Goal: Task Accomplishment & Management: Use online tool/utility

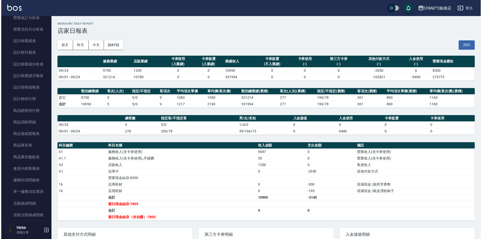
scroll to position [377, 0]
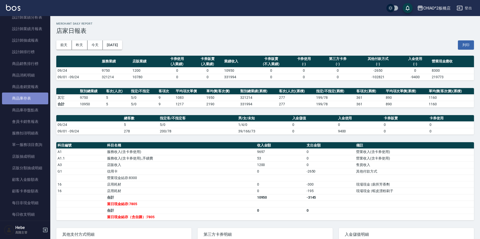
click at [30, 102] on link "商品庫存表" at bounding box center [25, 99] width 46 height 12
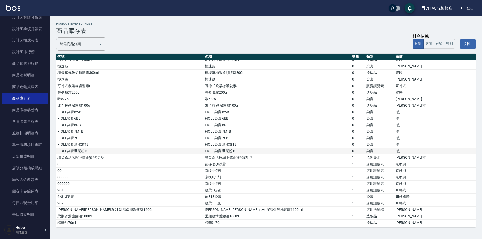
scroll to position [1381, 0]
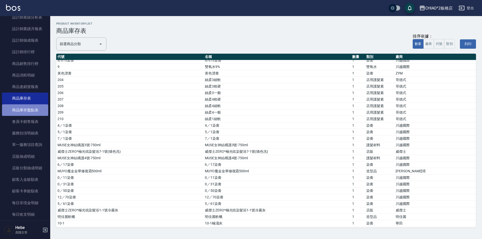
click at [28, 113] on link "商品庫存盤點表" at bounding box center [25, 110] width 46 height 12
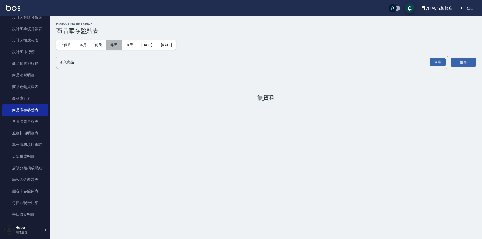
click at [116, 44] on button "昨天" at bounding box center [114, 44] width 16 height 9
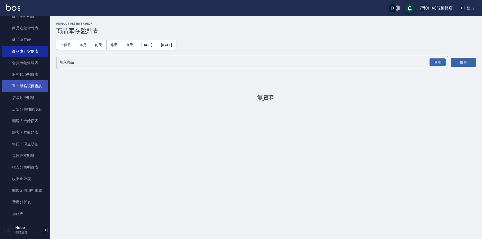
scroll to position [452, 0]
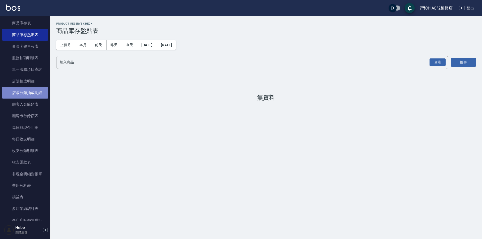
click at [36, 94] on link "店販分類抽成明細" at bounding box center [25, 93] width 46 height 12
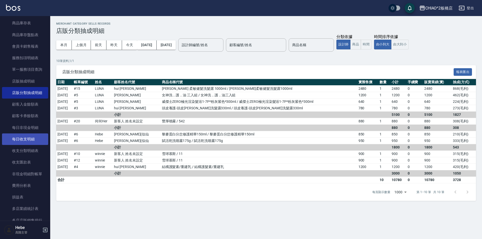
click at [32, 140] on link "每日收支明細" at bounding box center [25, 140] width 46 height 12
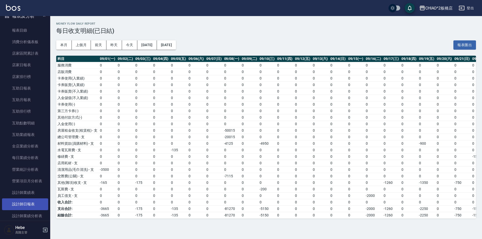
scroll to position [176, 0]
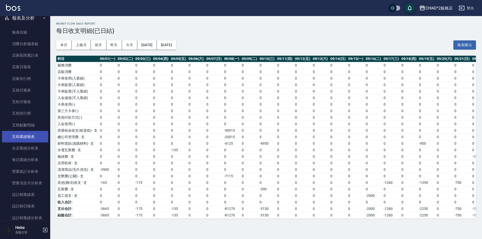
click at [40, 134] on link "互助業績報表" at bounding box center [25, 137] width 46 height 12
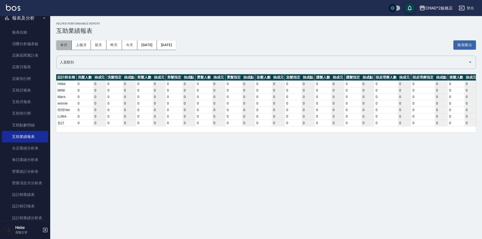
click at [65, 44] on button "本月" at bounding box center [64, 44] width 16 height 9
click at [34, 101] on link "互助月報表" at bounding box center [25, 102] width 46 height 12
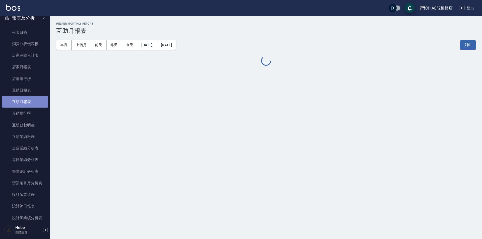
click at [34, 101] on link "互助月報表" at bounding box center [25, 102] width 46 height 12
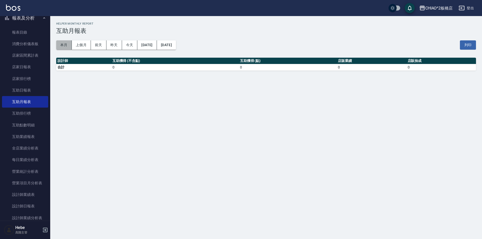
click at [61, 48] on button "本月" at bounding box center [64, 44] width 16 height 9
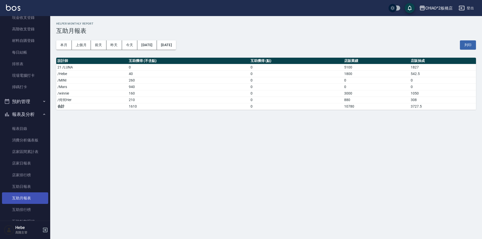
scroll to position [75, 0]
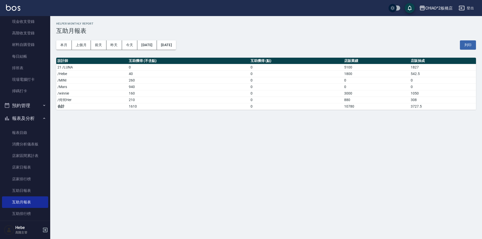
click at [31, 116] on button "報表及分析" at bounding box center [25, 118] width 46 height 13
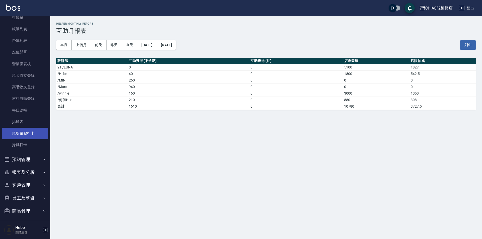
scroll to position [0, 0]
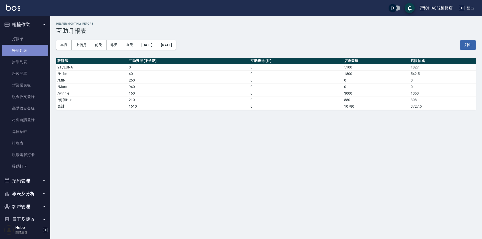
click at [28, 53] on link "帳單列表" at bounding box center [25, 51] width 46 height 12
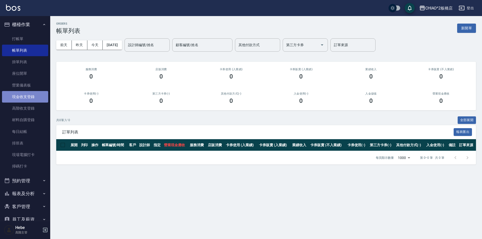
click at [26, 97] on link "現金收支登錄" at bounding box center [25, 97] width 46 height 12
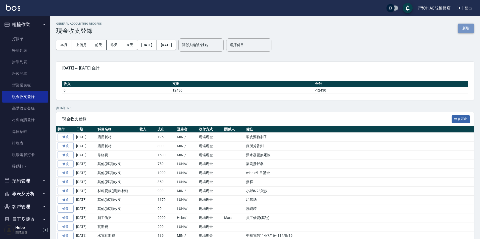
click at [467, 28] on button "新增" at bounding box center [466, 28] width 16 height 9
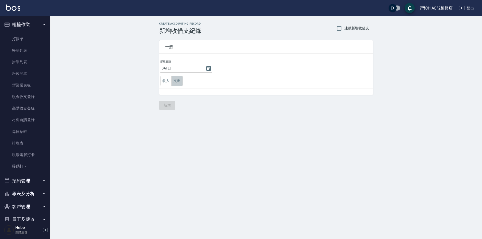
click at [173, 81] on button "支出" at bounding box center [177, 81] width 11 height 10
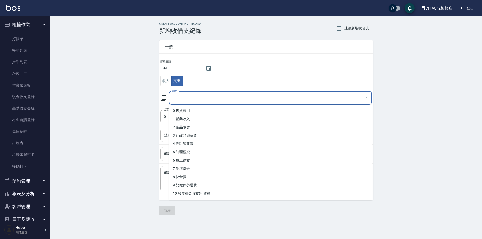
click at [192, 95] on input "科目" at bounding box center [266, 98] width 191 height 9
type input "1"
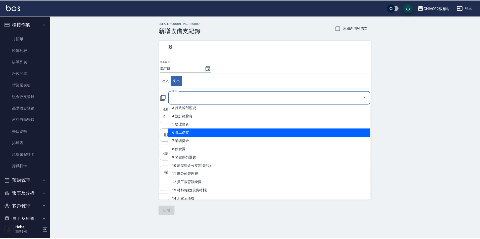
scroll to position [50, 0]
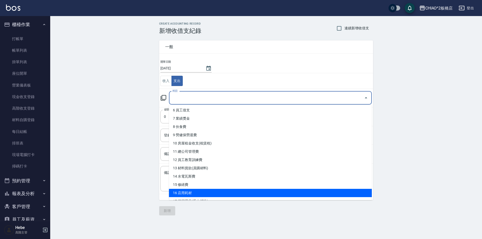
click at [206, 192] on li "16 店用耗材" at bounding box center [270, 193] width 203 height 8
type input "16 店用耗材"
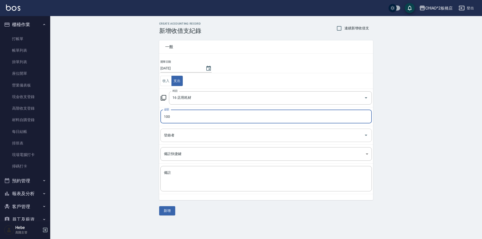
type input "100"
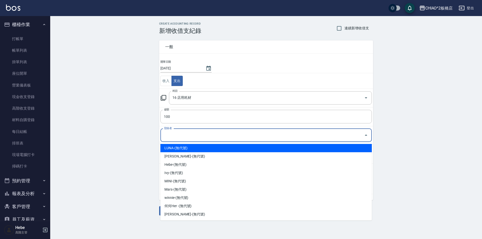
click at [183, 133] on input "登錄者" at bounding box center [262, 135] width 199 height 9
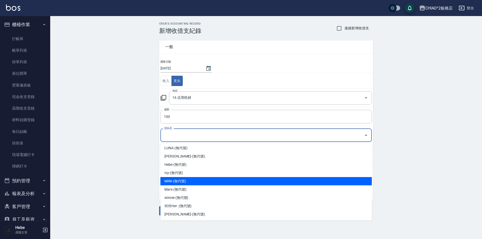
click at [188, 181] on li "MINI-(無代號)" at bounding box center [265, 181] width 211 height 8
type input "MINI-(無代號)"
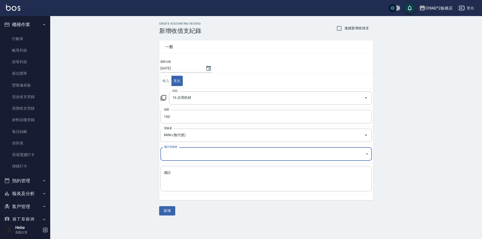
click at [188, 181] on textarea "備註" at bounding box center [266, 179] width 204 height 17
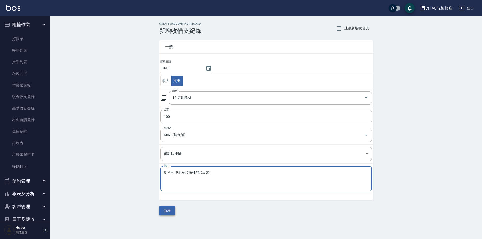
type textarea "廁所和沖水室垃圾桶的垃圾袋"
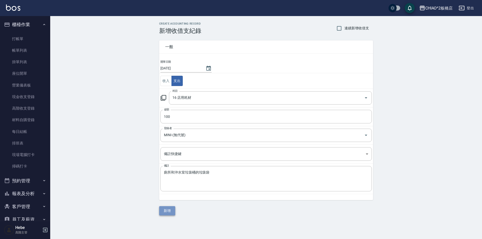
click at [170, 209] on button "新增" at bounding box center [167, 210] width 16 height 9
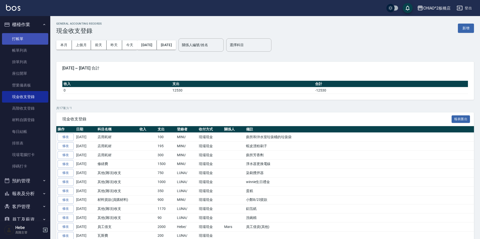
click at [14, 37] on link "打帳單" at bounding box center [25, 39] width 46 height 12
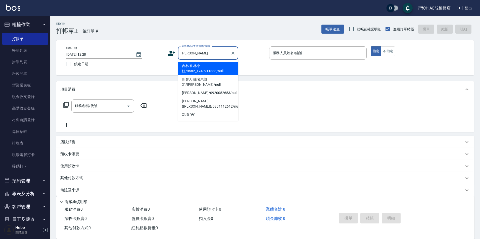
click at [207, 68] on li "吉林省 林小姐/9582_1743911333/null" at bounding box center [208, 69] width 60 height 14
type input "吉林省 林小姐/9582_1743911333/null"
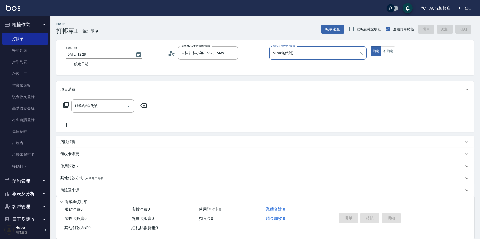
click at [280, 55] on input "MINI(無代號)" at bounding box center [313, 53] width 85 height 9
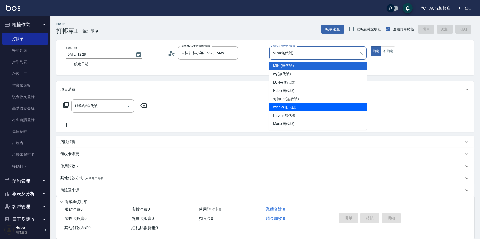
click at [283, 108] on span "winnie (無代號)" at bounding box center [284, 107] width 23 height 5
type input "winnie(無代號)"
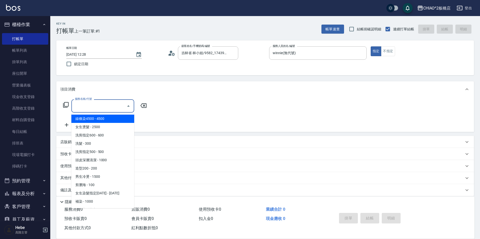
click at [113, 110] on input "服務名稱/代號" at bounding box center [99, 106] width 51 height 9
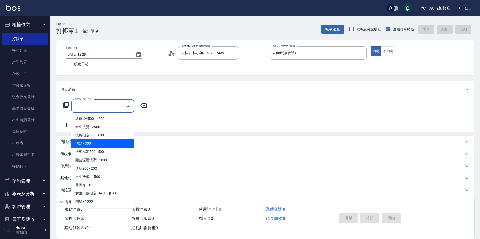
click at [110, 144] on span "洗髮 - 300" at bounding box center [102, 144] width 63 height 8
type input "洗髮(96679)"
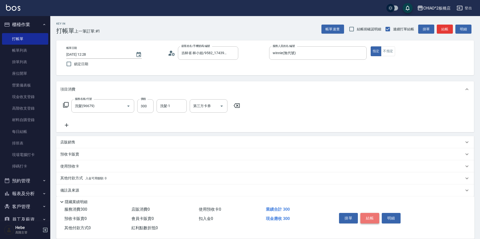
click at [372, 215] on button "結帳" at bounding box center [369, 218] width 19 height 11
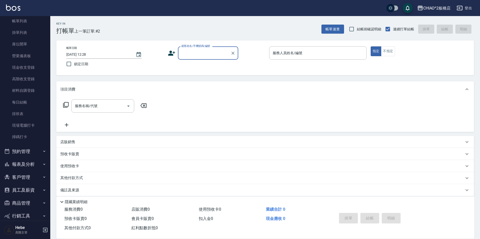
scroll to position [50, 0]
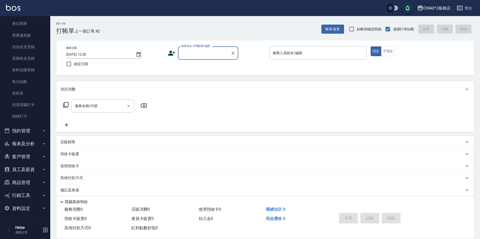
click at [42, 142] on icon "button" at bounding box center [44, 144] width 4 height 4
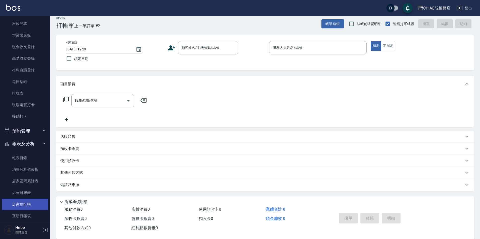
scroll to position [201, 0]
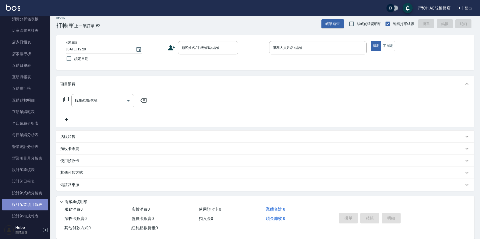
click at [33, 207] on link "設計師業績月報表" at bounding box center [25, 205] width 46 height 12
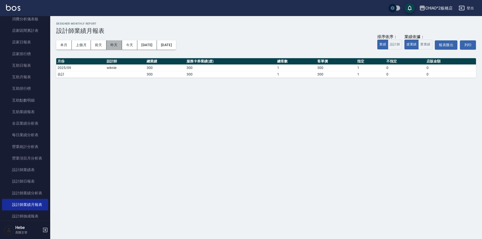
click at [116, 44] on button "昨天" at bounding box center [114, 44] width 16 height 9
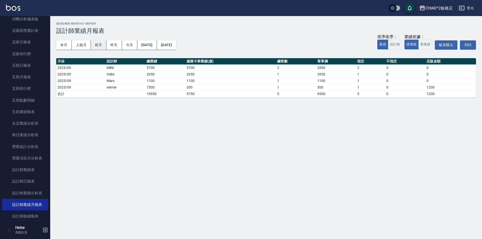
click at [92, 47] on button "前天" at bounding box center [99, 44] width 16 height 9
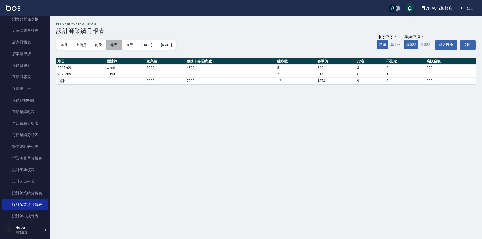
click at [113, 45] on button "昨天" at bounding box center [114, 44] width 16 height 9
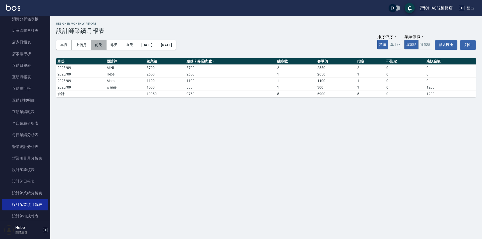
click at [97, 47] on button "前天" at bounding box center [99, 44] width 16 height 9
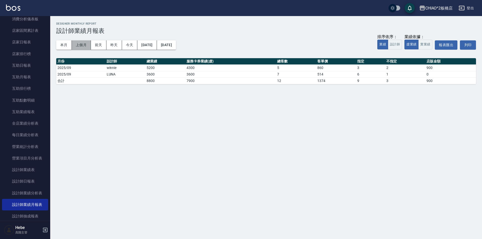
click at [85, 48] on button "上個月" at bounding box center [81, 44] width 19 height 9
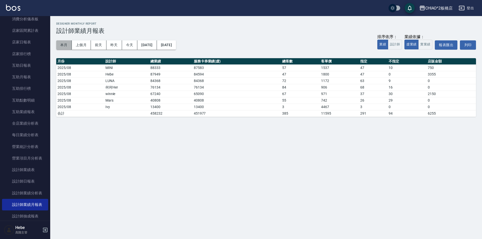
click at [69, 47] on button "本月" at bounding box center [64, 44] width 16 height 9
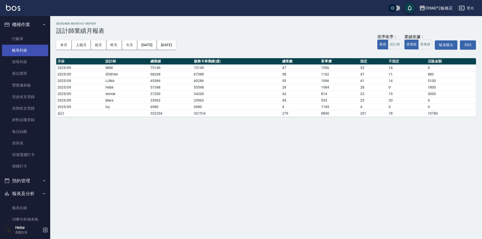
click at [25, 50] on link "帳單列表" at bounding box center [25, 51] width 46 height 12
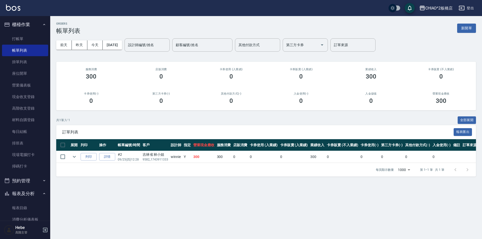
click at [131, 44] on div "[DATE] [DATE] [DATE] [DATE] 設計師編號/姓名 設計師編號/姓名 顧客編號/姓名 顧客編號/姓名 其他付款方式 其他付款方式 第三方…" at bounding box center [266, 44] width 420 height 21
click at [120, 41] on button "[DATE]" at bounding box center [112, 44] width 19 height 9
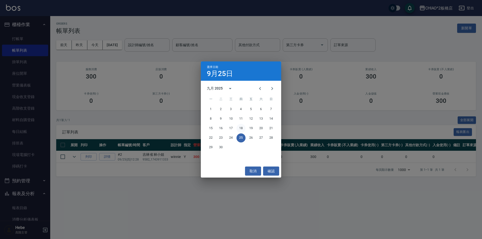
click at [240, 127] on button "18" at bounding box center [241, 128] width 9 height 9
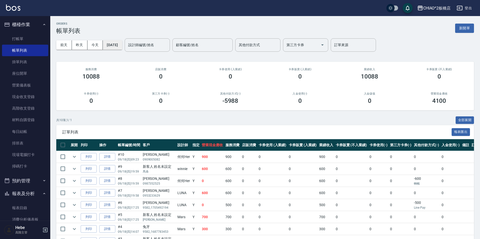
click at [113, 44] on button "[DATE]" at bounding box center [112, 44] width 19 height 9
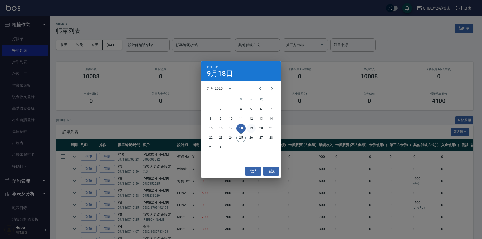
click at [253, 128] on button "19" at bounding box center [251, 128] width 9 height 9
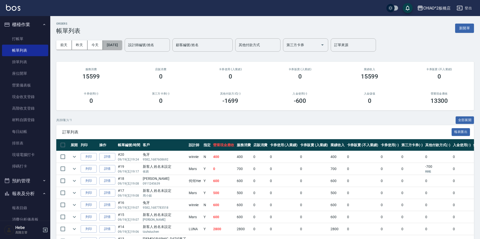
click at [116, 43] on button "[DATE]" at bounding box center [112, 44] width 19 height 9
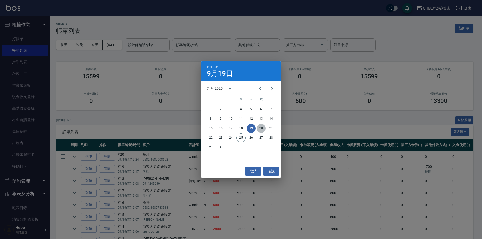
click at [261, 127] on button "20" at bounding box center [261, 128] width 9 height 9
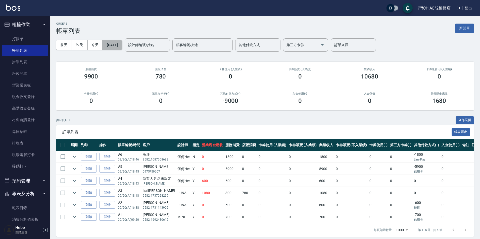
click at [114, 48] on button "[DATE]" at bounding box center [112, 44] width 19 height 9
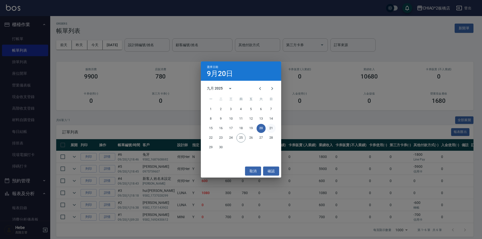
click at [267, 129] on button "21" at bounding box center [271, 128] width 9 height 9
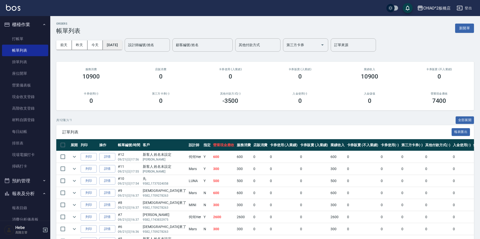
click at [122, 45] on button "[DATE]" at bounding box center [112, 44] width 19 height 9
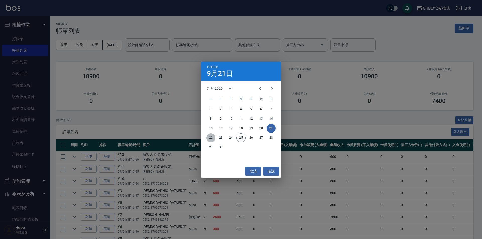
click at [213, 140] on button "22" at bounding box center [210, 138] width 9 height 9
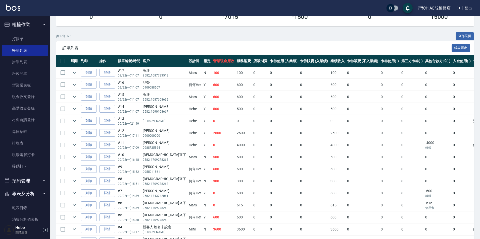
scroll to position [15, 0]
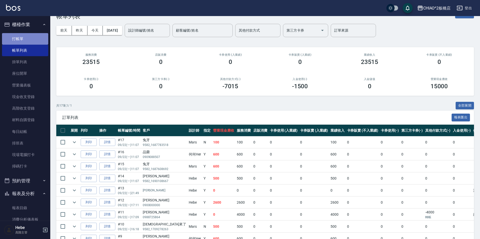
click at [25, 40] on link "打帳單" at bounding box center [25, 39] width 46 height 12
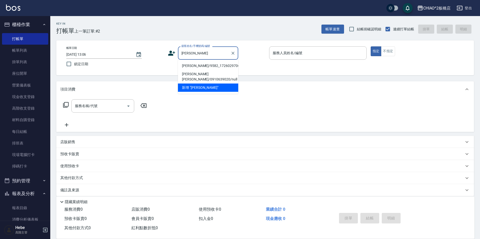
click at [211, 65] on li "[PERSON_NAME]/9582_1726029706/null" at bounding box center [208, 66] width 60 height 8
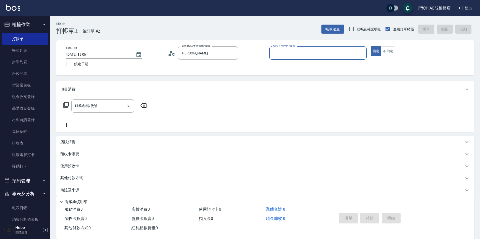
type input "[PERSON_NAME]/9582_1726029706/null"
type input "MINI(無代號)"
click at [117, 109] on input "服務名稱/代號" at bounding box center [99, 106] width 51 height 9
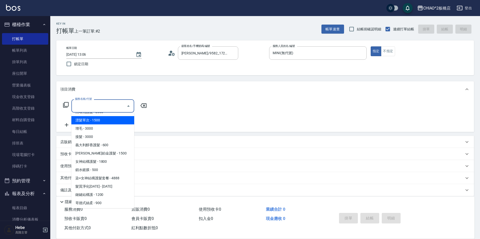
scroll to position [107, 0]
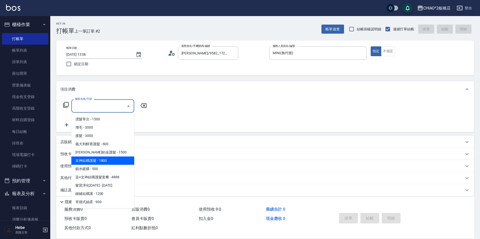
click at [111, 157] on span "女神結構護髮 - 1800" at bounding box center [102, 161] width 63 height 8
type input "女神結構護髮(126205)"
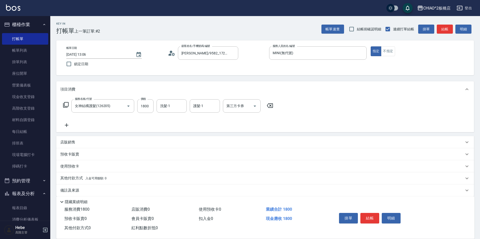
click at [66, 124] on icon at bounding box center [67, 126] width 4 height 4
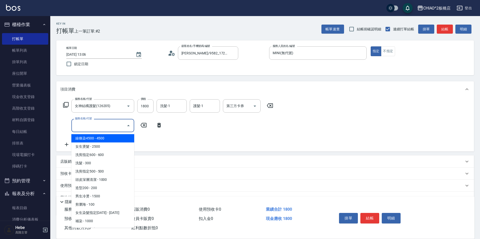
click at [90, 124] on input "服務名稱/代號" at bounding box center [99, 125] width 51 height 9
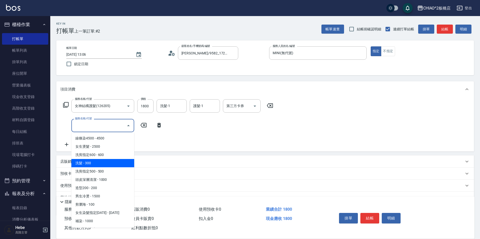
click at [94, 162] on span "洗髮 - 300" at bounding box center [102, 163] width 63 height 8
type input "洗髮(96679)"
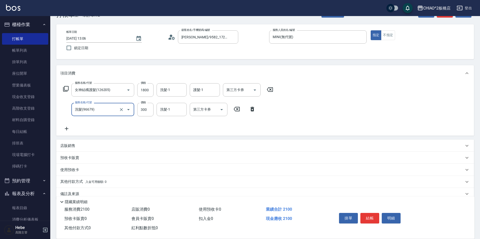
scroll to position [25, 0]
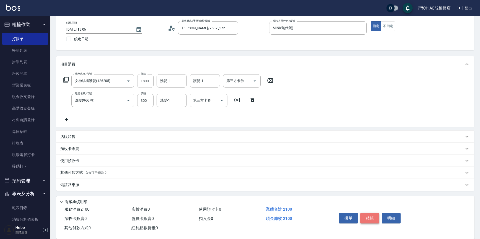
click at [373, 215] on button "結帳" at bounding box center [369, 218] width 19 height 11
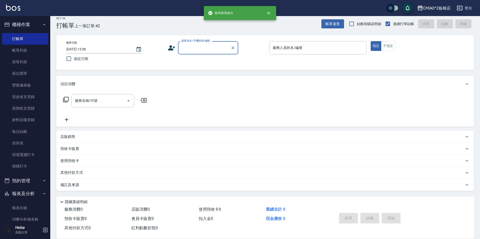
scroll to position [0, 0]
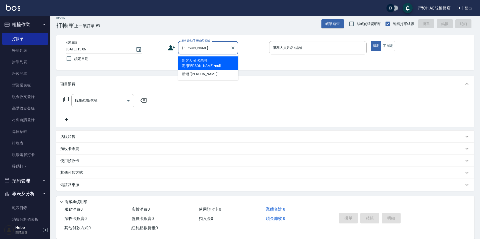
click at [196, 57] on li "新客人 姓名未設定/[PERSON_NAME]/null" at bounding box center [208, 64] width 60 height 14
type input "新客人 姓名未設定/[PERSON_NAME]/null"
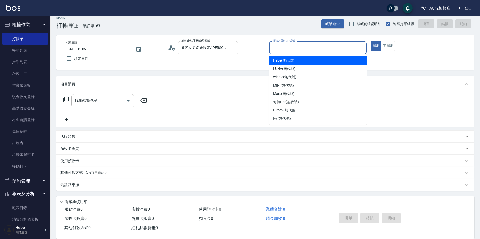
click at [296, 51] on input "服務人員姓名/編號" at bounding box center [317, 47] width 93 height 9
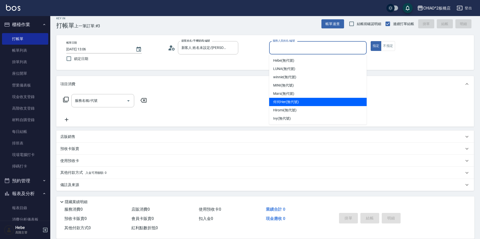
click at [307, 101] on div "何何Her (無代號)" at bounding box center [317, 102] width 97 height 8
type input "何何Her (無代號)"
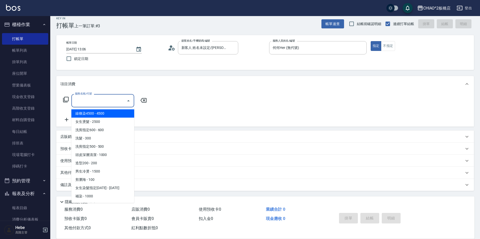
click at [117, 103] on input "服務名稱/代號" at bounding box center [99, 100] width 51 height 9
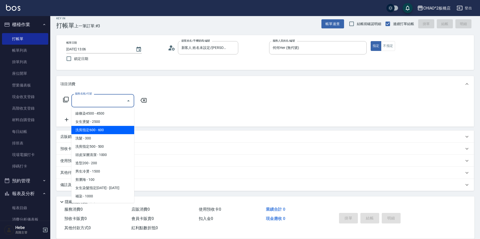
click at [116, 131] on span "洗剪指定600 - 600" at bounding box center [102, 130] width 63 height 8
type input "洗剪指定600(96678)"
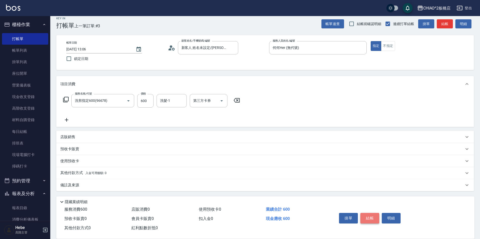
click at [370, 215] on button "結帳" at bounding box center [369, 218] width 19 height 11
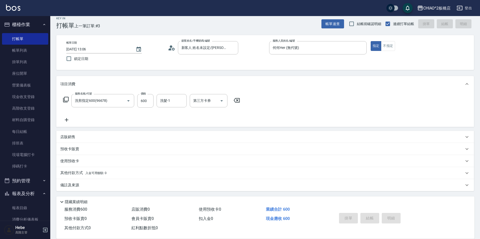
type input "[DATE] 13:07"
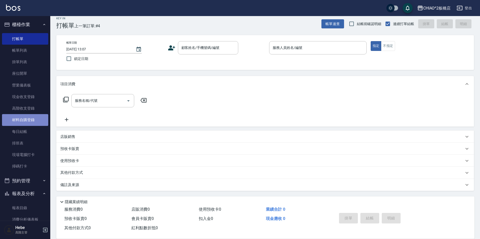
click at [33, 119] on link "材料自購登錄" at bounding box center [25, 120] width 46 height 12
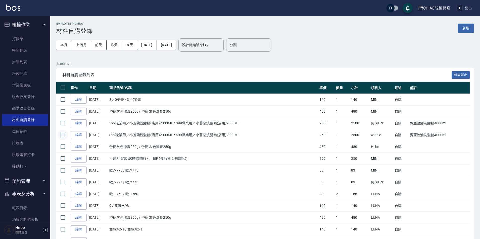
click at [64, 136] on input "checkbox" at bounding box center [63, 135] width 11 height 11
checkbox input "true"
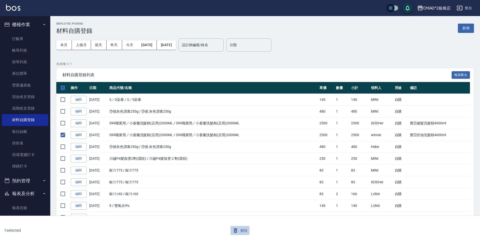
click at [237, 232] on icon "button" at bounding box center [235, 231] width 6 height 6
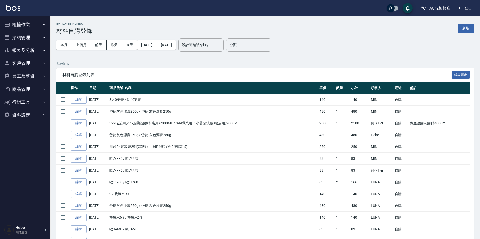
click at [24, 27] on button "櫃檯作業" at bounding box center [25, 24] width 46 height 13
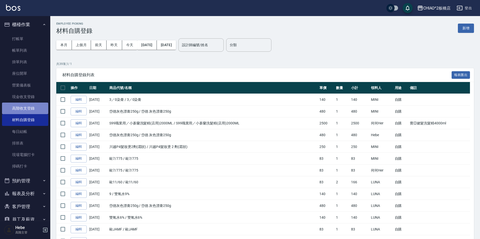
click at [33, 106] on link "高階收支登錄" at bounding box center [25, 109] width 46 height 12
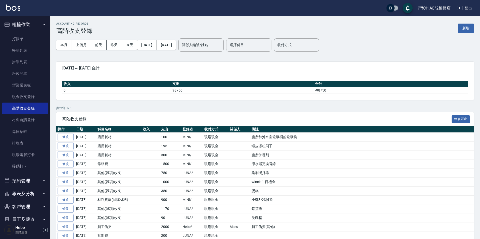
click at [464, 25] on button "新增" at bounding box center [466, 28] width 16 height 9
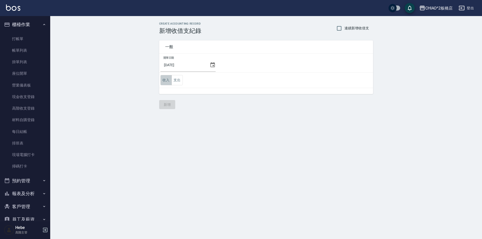
click at [167, 79] on button "收入" at bounding box center [165, 80] width 11 height 10
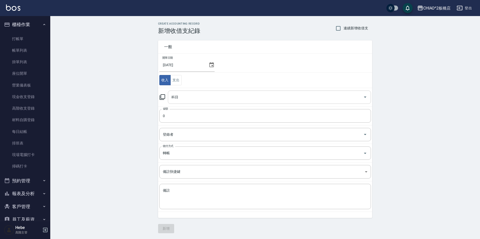
click at [176, 92] on div "科目" at bounding box center [269, 97] width 203 height 13
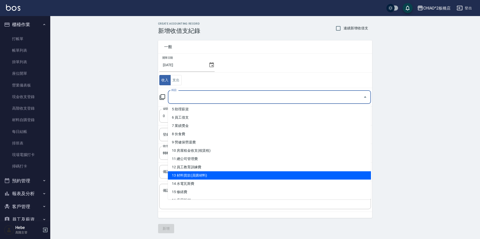
scroll to position [50, 0]
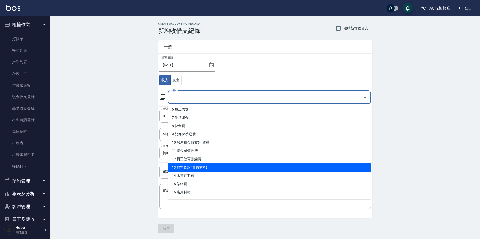
click at [209, 168] on li "13 材料貨款(員購材料)" at bounding box center [269, 168] width 203 height 8
type input "13 材料貨款(員購材料)"
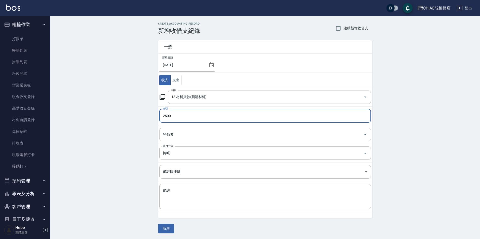
type input "2500"
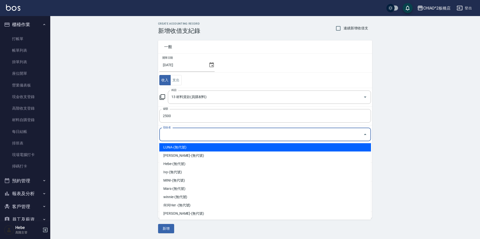
click at [232, 137] on input "登錄者" at bounding box center [261, 134] width 199 height 9
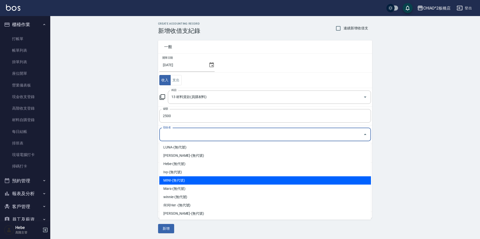
click at [215, 180] on li "MINI-(無代號)" at bounding box center [264, 181] width 211 height 8
type input "MINI-(無代號)"
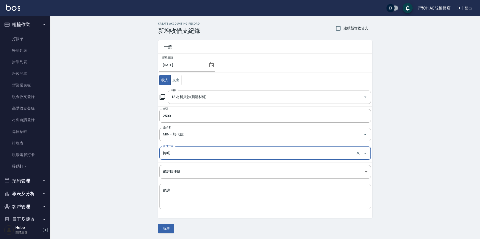
click at [193, 190] on textarea "備註" at bounding box center [265, 196] width 204 height 17
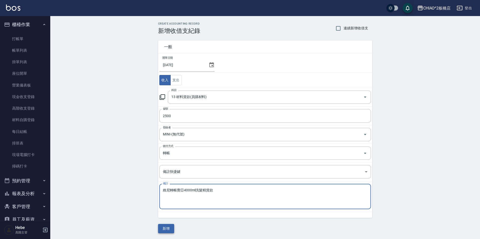
type textarea "維尼轉帳覺亞4000ml洗髮精貨款"
click at [167, 227] on button "新增" at bounding box center [166, 228] width 16 height 9
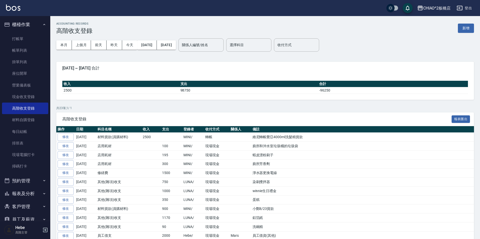
click at [20, 203] on button "客戶管理" at bounding box center [25, 206] width 46 height 13
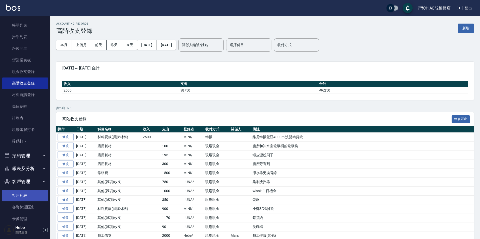
click at [25, 197] on link "客戶列表" at bounding box center [25, 196] width 46 height 12
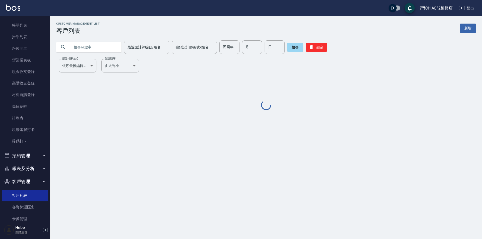
click at [96, 47] on input "text" at bounding box center [93, 47] width 47 height 14
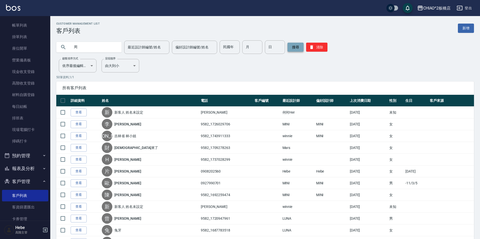
type input "周"
click at [289, 48] on button "搜尋" at bounding box center [295, 47] width 16 height 9
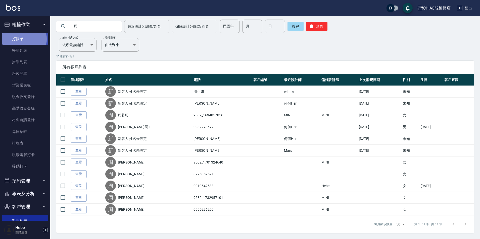
click at [20, 39] on link "打帳單" at bounding box center [25, 39] width 46 height 12
